Goal: Transaction & Acquisition: Purchase product/service

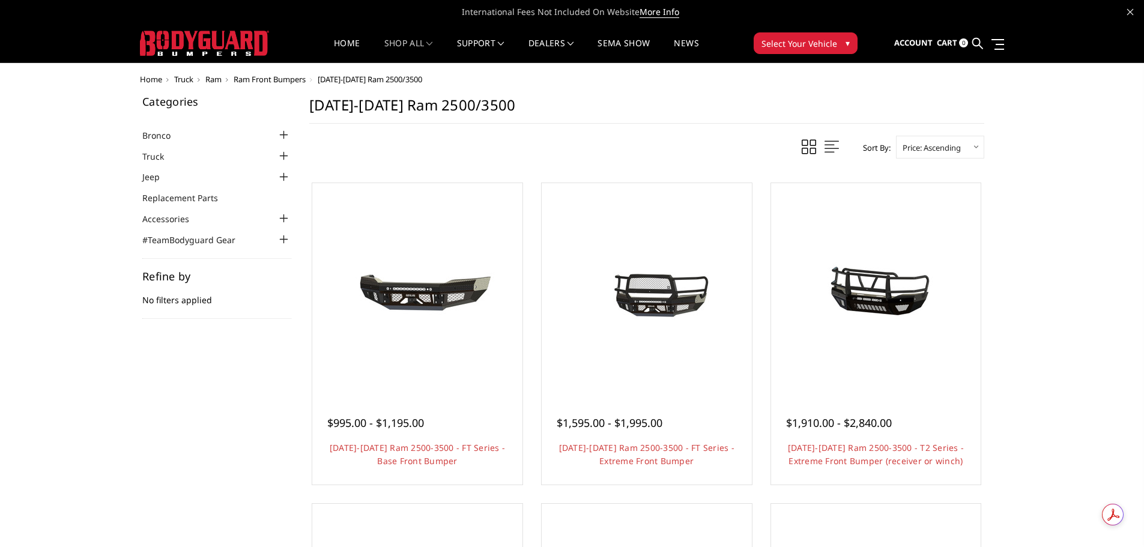
click at [283, 154] on div at bounding box center [284, 156] width 14 height 14
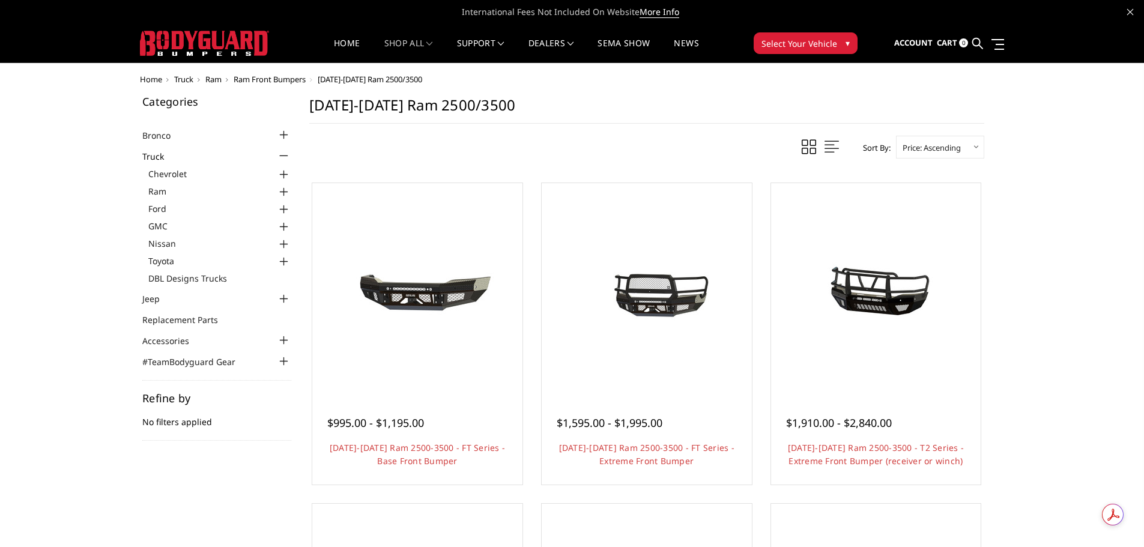
click at [279, 188] on div at bounding box center [284, 192] width 14 height 14
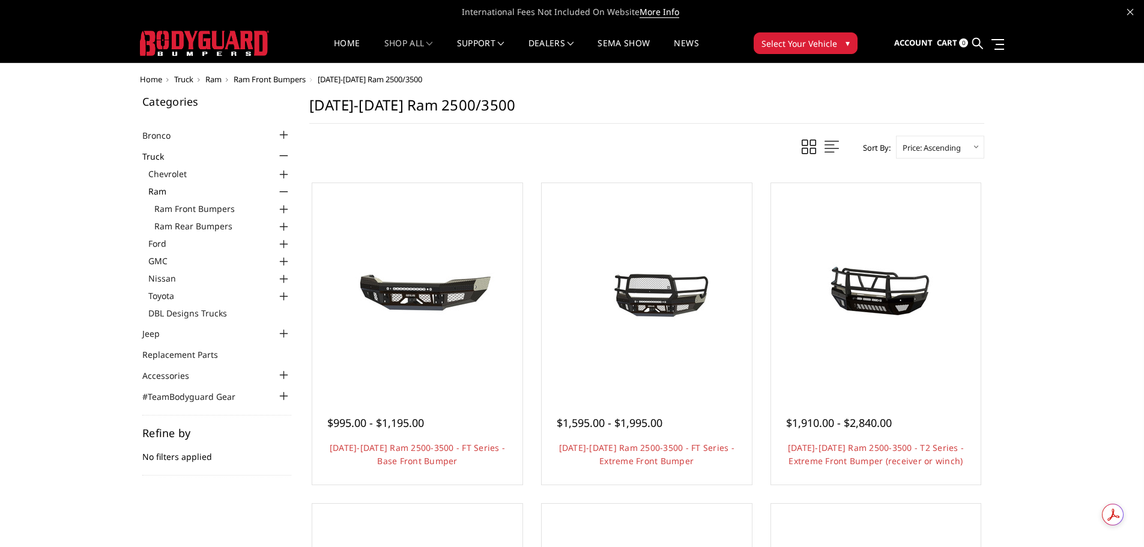
click at [287, 225] on div at bounding box center [284, 227] width 14 height 14
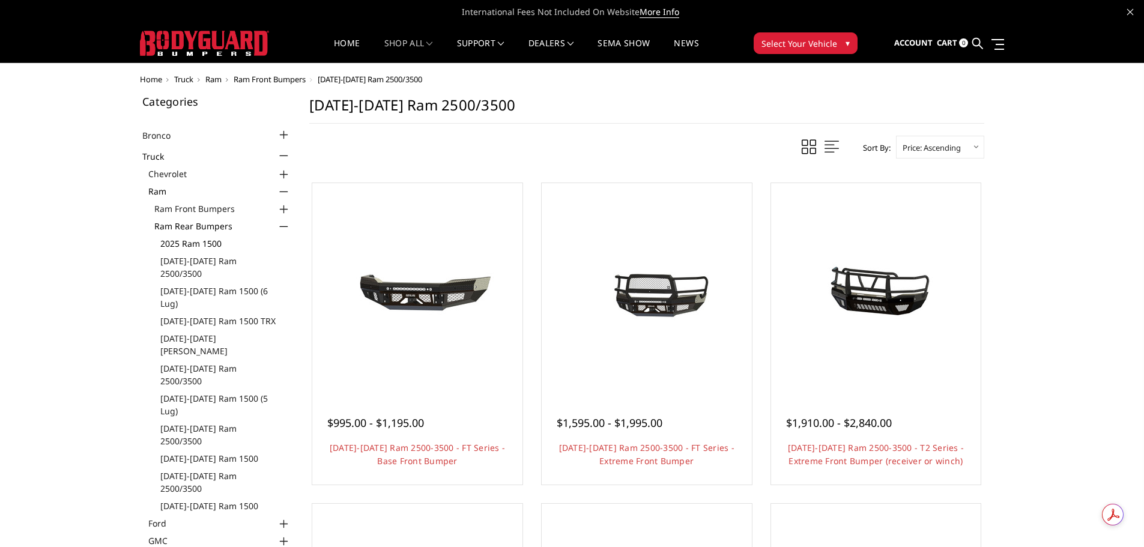
click at [204, 241] on link "2025 Ram 1500" at bounding box center [225, 243] width 131 height 13
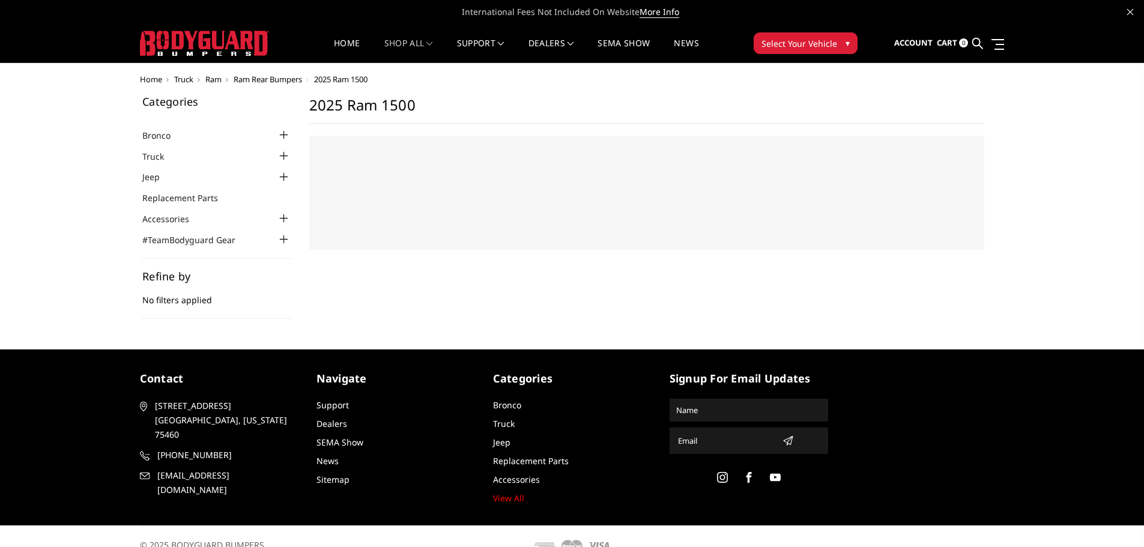
select select "US"
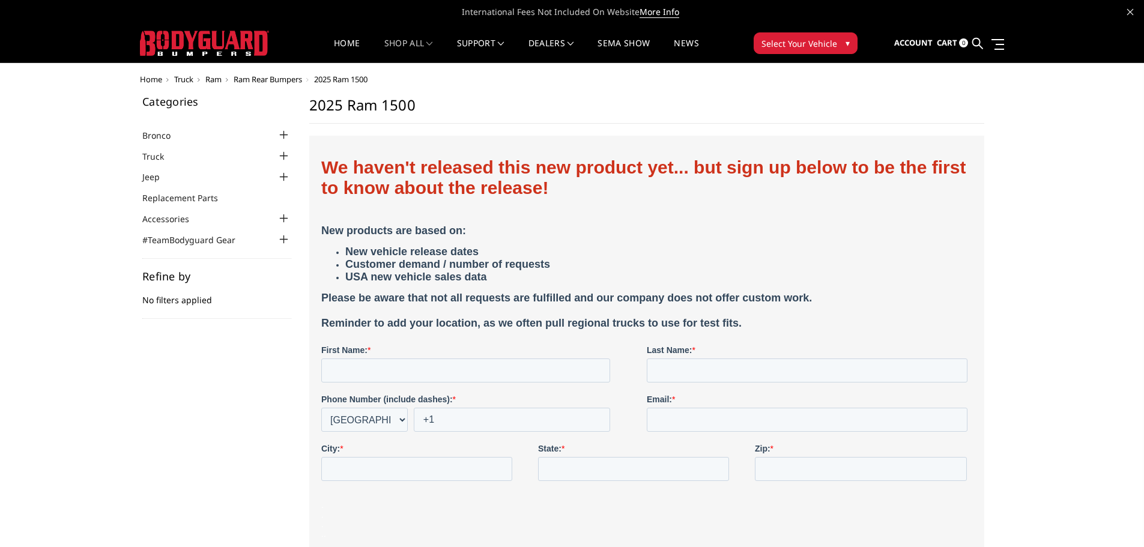
click at [216, 79] on span "Ram" at bounding box center [213, 79] width 16 height 11
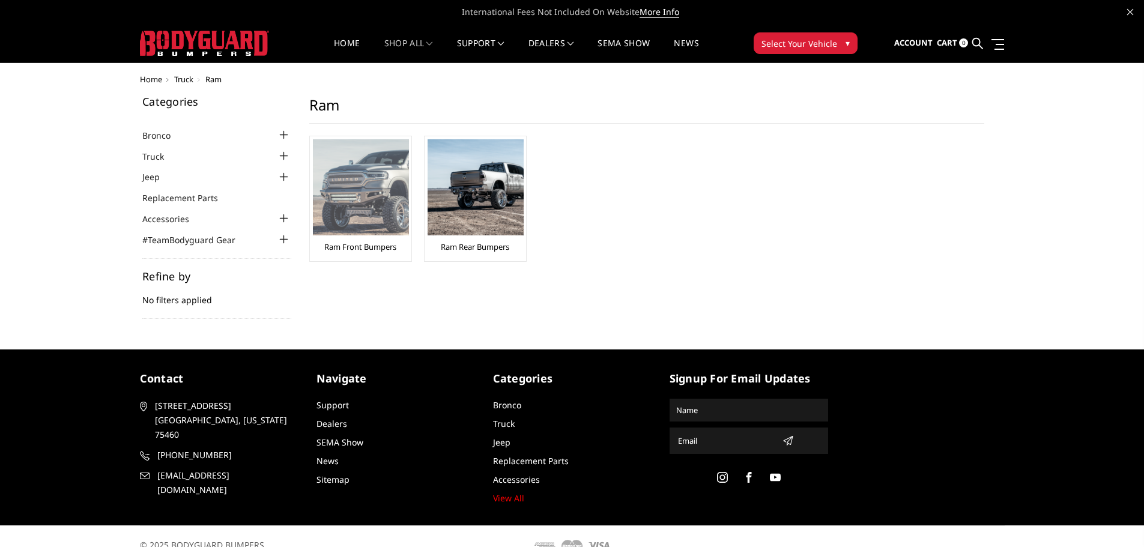
click at [360, 178] on img at bounding box center [361, 187] width 96 height 96
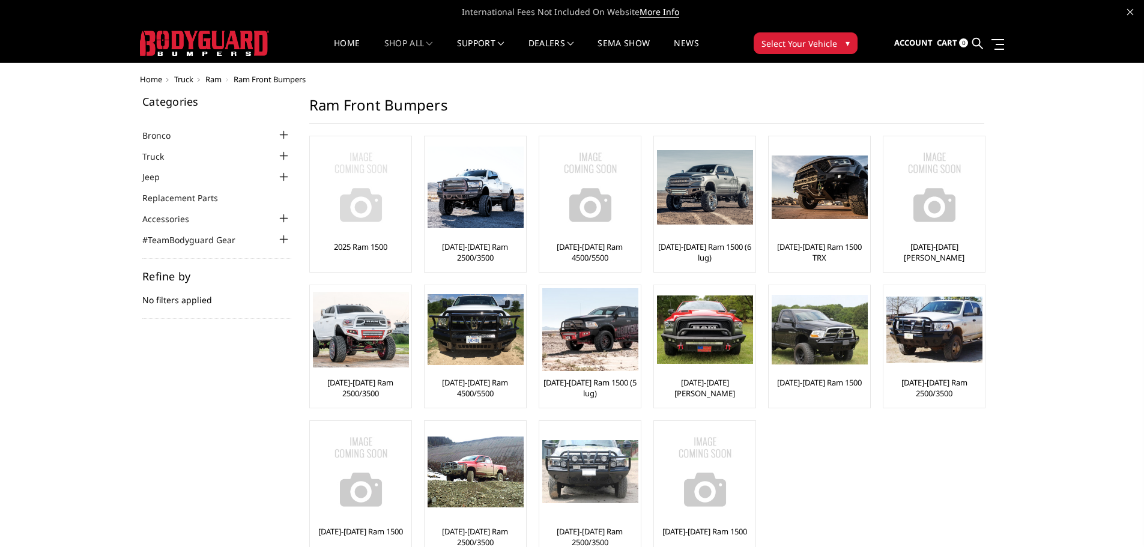
click at [357, 184] on img at bounding box center [361, 187] width 96 height 96
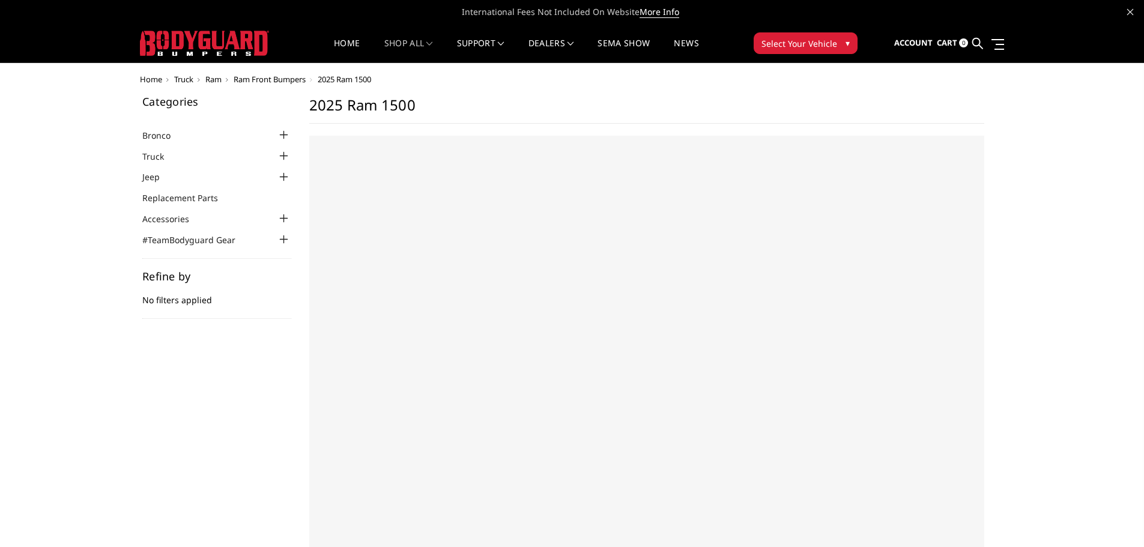
select select "US"
